Goal: Information Seeking & Learning: Learn about a topic

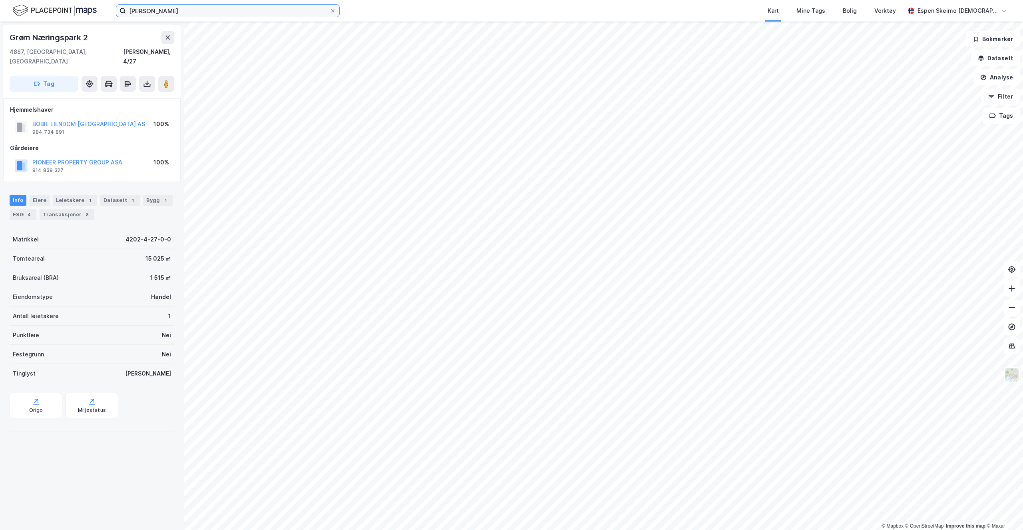
click at [272, 10] on input "[PERSON_NAME]" at bounding box center [228, 11] width 204 height 12
click at [33, 195] on div "Eiere" at bounding box center [40, 200] width 20 height 11
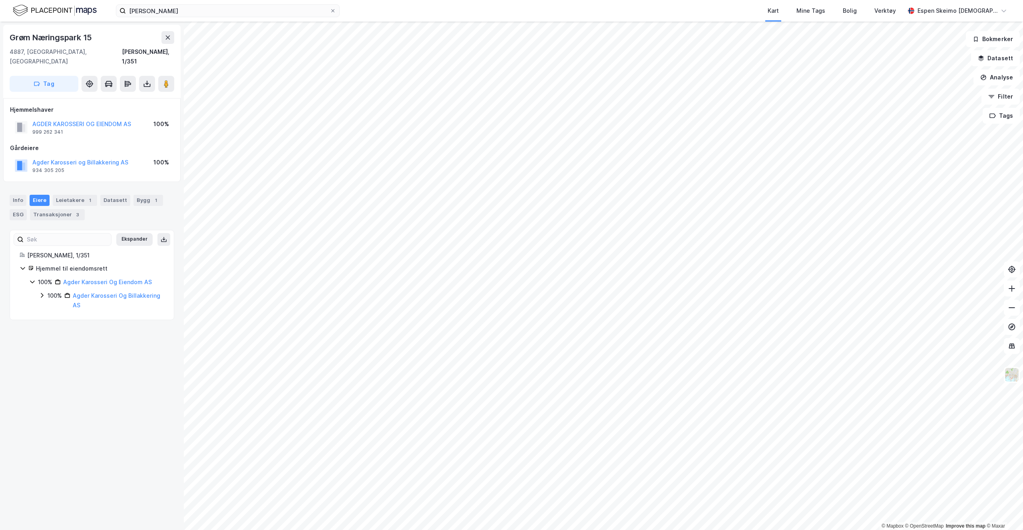
click at [57, 291] on div "100%" at bounding box center [55, 296] width 14 height 10
click at [63, 314] on div "100%" at bounding box center [64, 319] width 14 height 10
click at [64, 314] on div "100%" at bounding box center [64, 319] width 14 height 10
click at [55, 291] on div "100%" at bounding box center [55, 296] width 14 height 10
click at [64, 195] on div "Leietakere 1" at bounding box center [75, 200] width 44 height 11
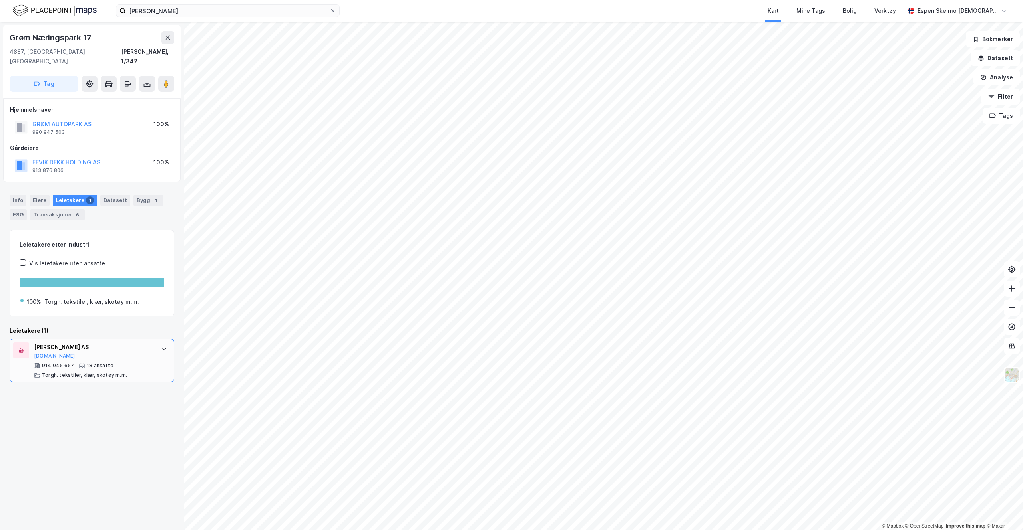
click at [162, 343] on div at bounding box center [164, 349] width 13 height 13
click at [127, 343] on div "AGDER KAROSSERI AS [DOMAIN_NAME]" at bounding box center [93, 351] width 119 height 17
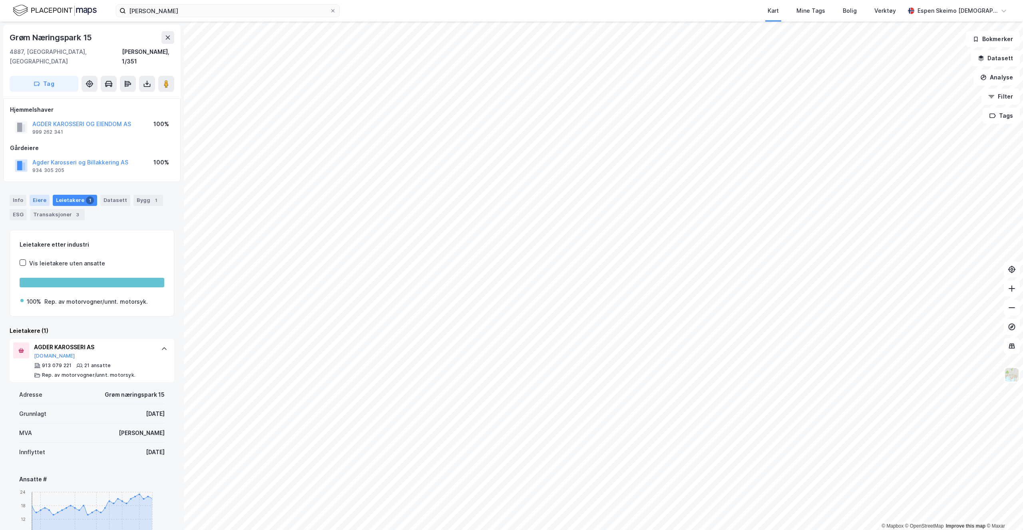
click at [39, 195] on div "Eiere" at bounding box center [40, 200] width 20 height 11
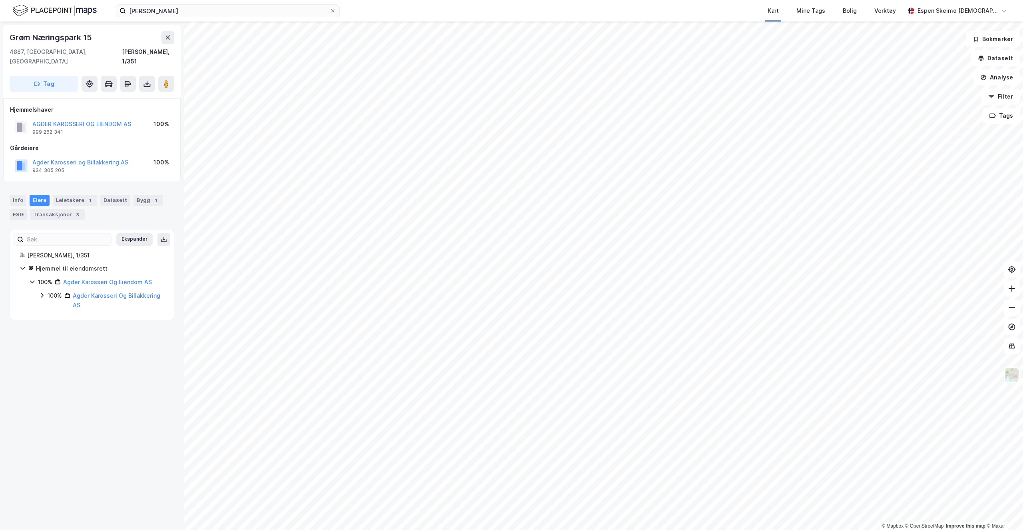
click at [48, 291] on div "100%" at bounding box center [55, 296] width 14 height 10
click at [57, 314] on div "100% - [PERSON_NAME] [PERSON_NAME]" at bounding box center [106, 323] width 116 height 19
click at [1001, 72] on button "Analyse" at bounding box center [996, 78] width 46 height 16
click at [907, 96] on div "Tegn område" at bounding box center [927, 94] width 70 height 7
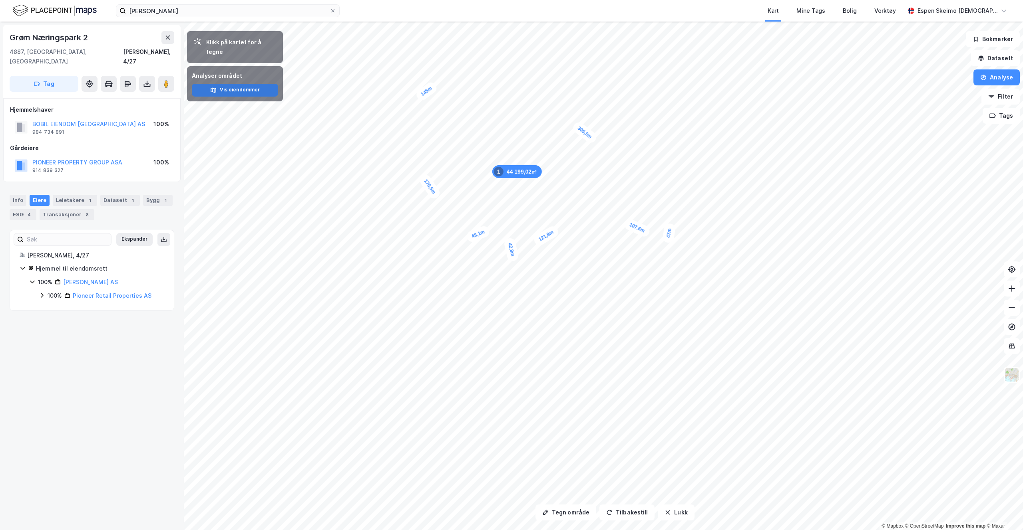
click at [255, 84] on button "Vis eiendommer" at bounding box center [235, 90] width 86 height 13
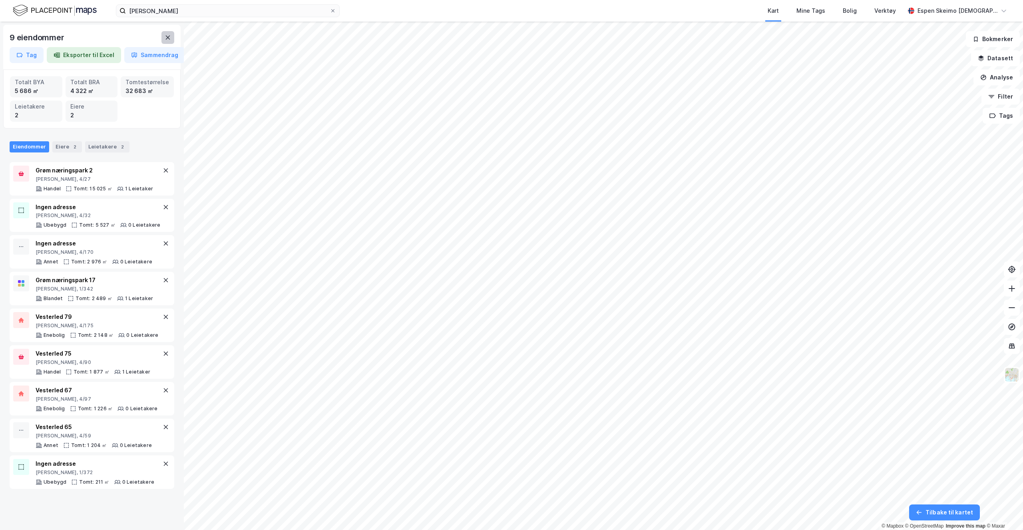
click at [168, 38] on icon at bounding box center [168, 38] width 4 height 4
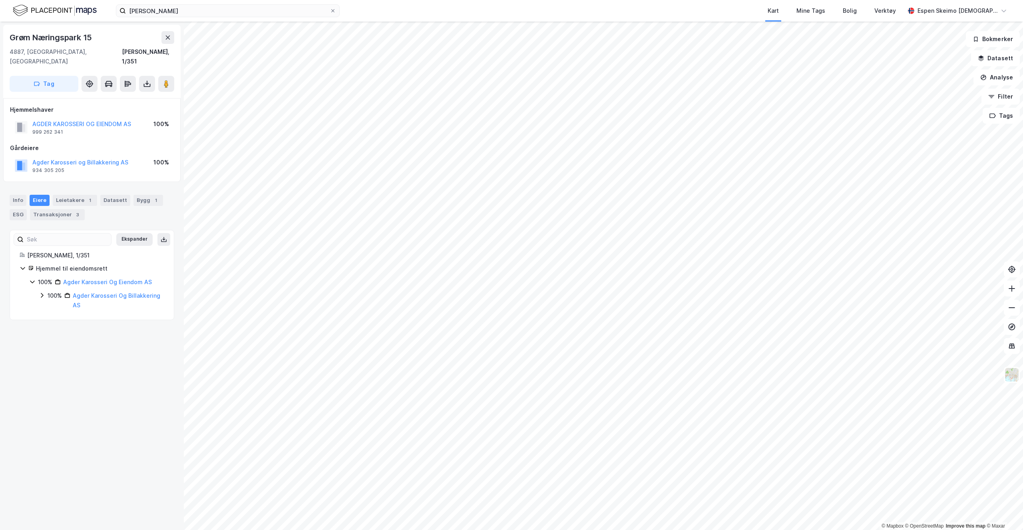
click at [51, 292] on div "100% Agder Karosseri Og Billakkering AS" at bounding box center [106, 300] width 117 height 19
click at [60, 291] on div "100%" at bounding box center [55, 296] width 14 height 10
click at [15, 195] on div "Info" at bounding box center [18, 200] width 17 height 11
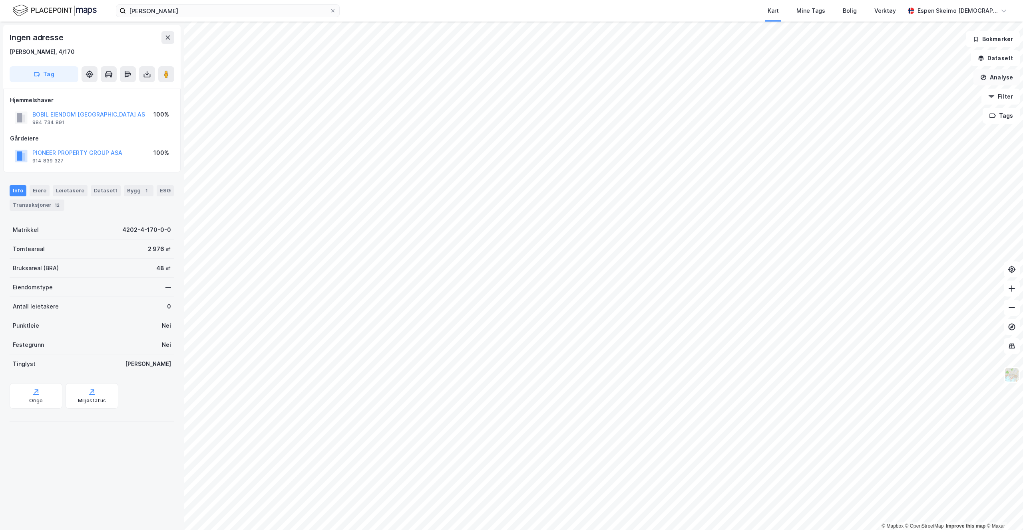
click at [993, 80] on button "Analyse" at bounding box center [996, 78] width 46 height 16
click at [898, 92] on div "Tegn område" at bounding box center [927, 94] width 70 height 7
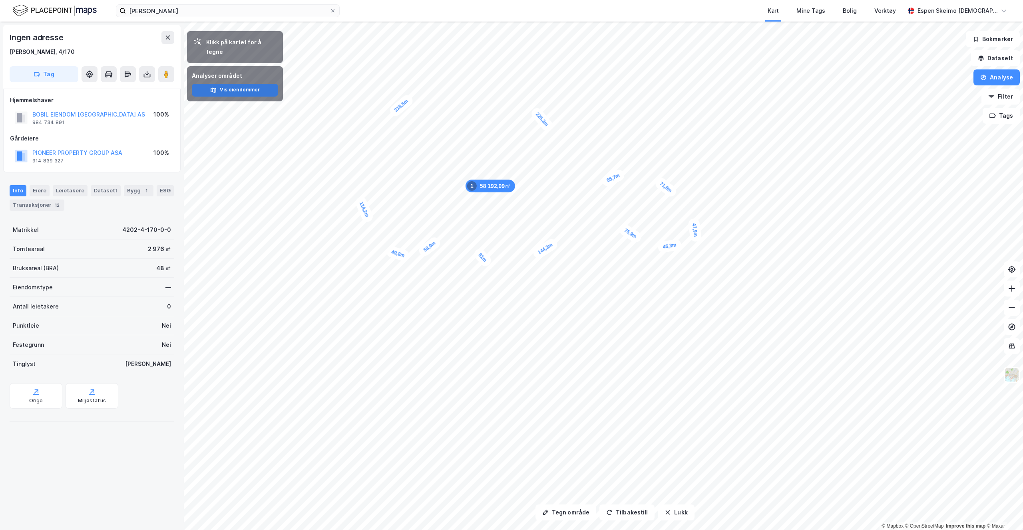
click at [260, 84] on button "Vis eiendommer" at bounding box center [235, 90] width 86 height 13
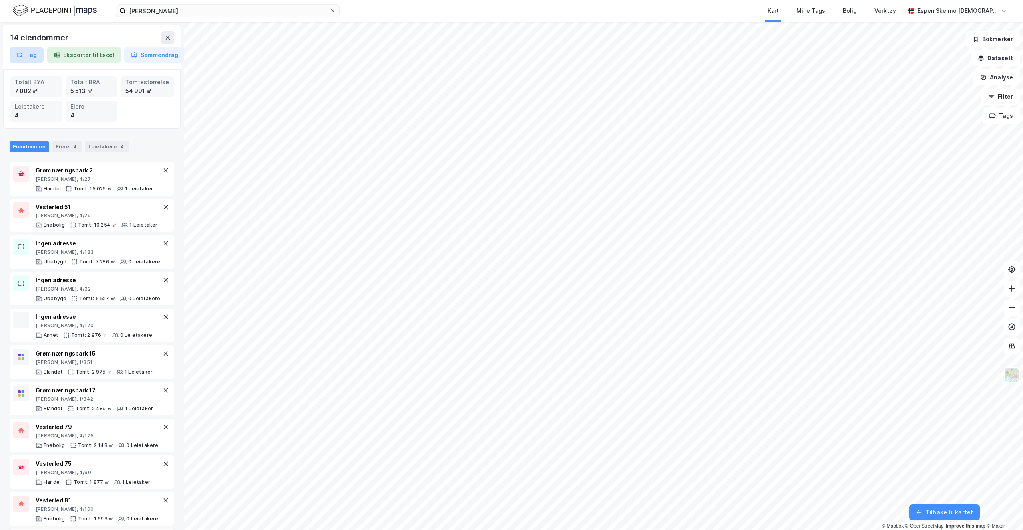
click at [18, 56] on icon "button" at bounding box center [19, 55] width 6 height 6
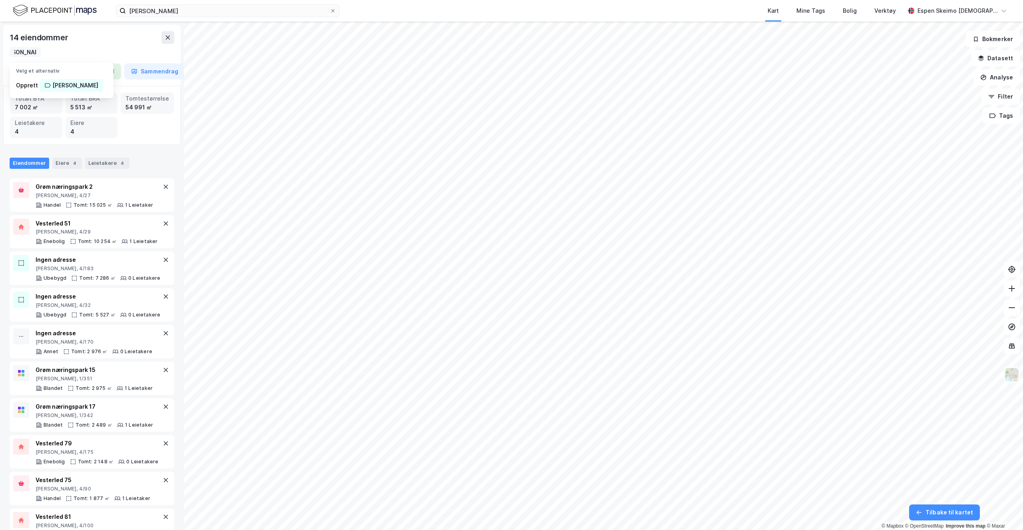
scroll to position [0, 19]
type input "[PERSON_NAME] Utvikling"
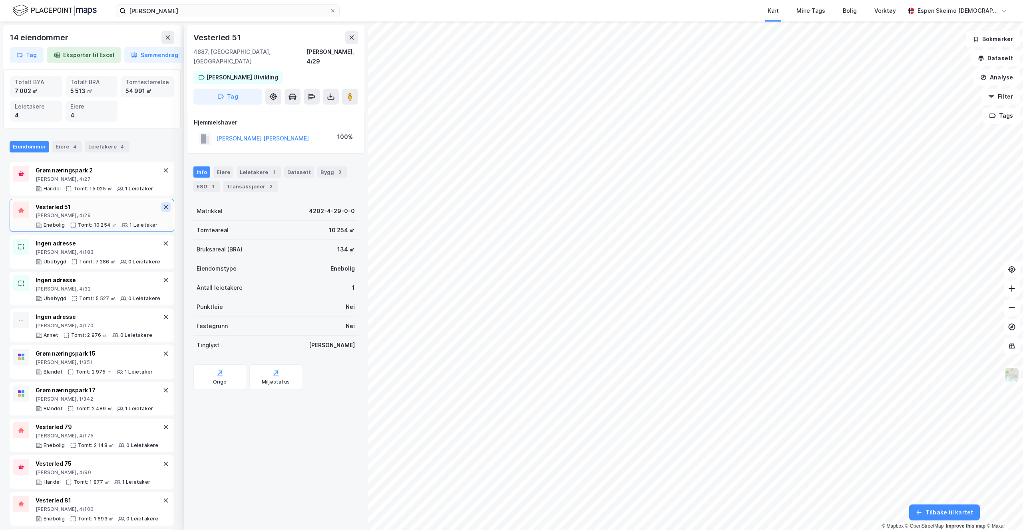
click at [163, 205] on icon at bounding box center [166, 207] width 6 height 6
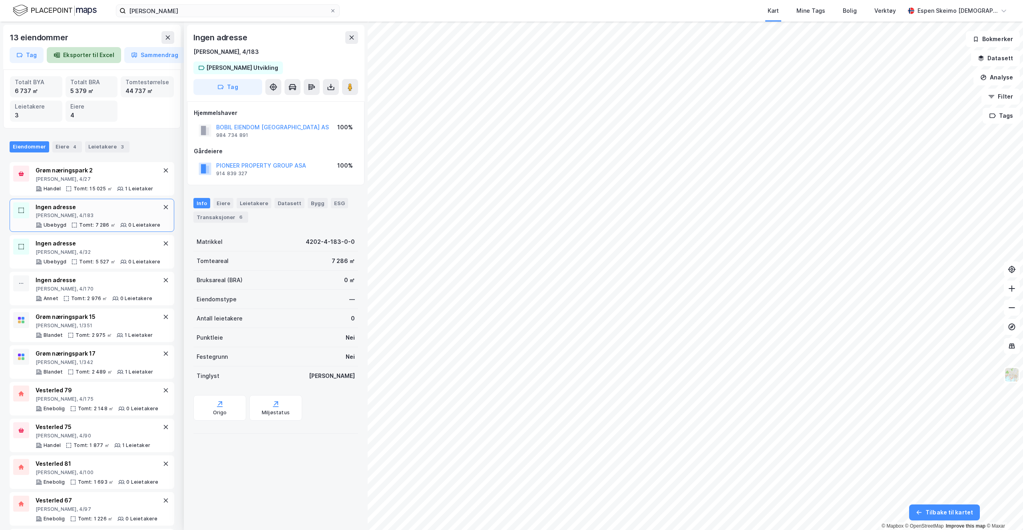
click at [81, 54] on button "Eksporter til Excel" at bounding box center [84, 55] width 74 height 16
click at [79, 55] on button "Eksporter til Excel" at bounding box center [84, 55] width 74 height 16
click at [89, 56] on button "Eksporter til Excel" at bounding box center [84, 55] width 74 height 16
